Goal: Information Seeking & Learning: Find specific fact

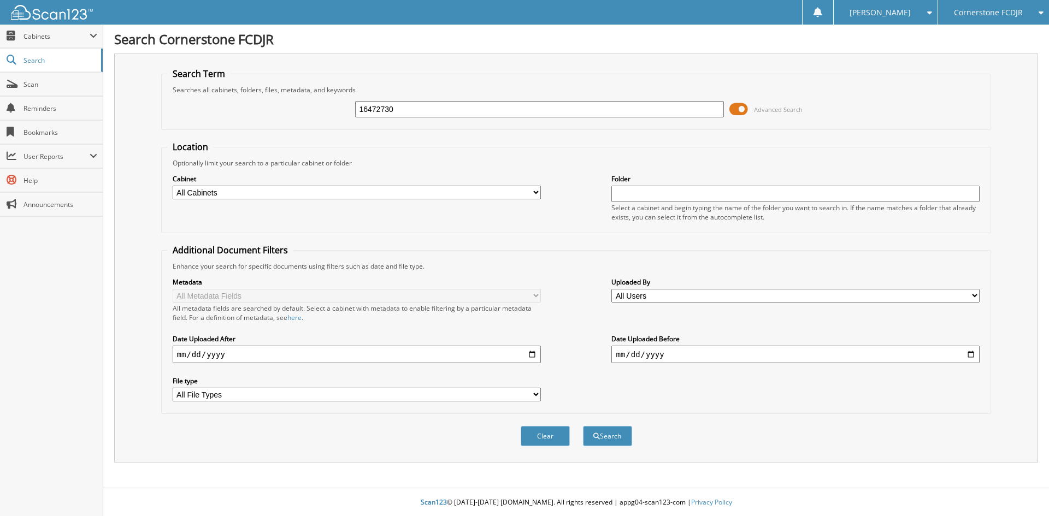
type input "16472730"
click at [475, 240] on div "Location Optionally limit your search to a particular cabinet or folder Cabinet…" at bounding box center [576, 277] width 831 height 273
click at [598, 432] on button "Search" at bounding box center [607, 436] width 49 height 20
